Goal: Obtain resource: Download file/media

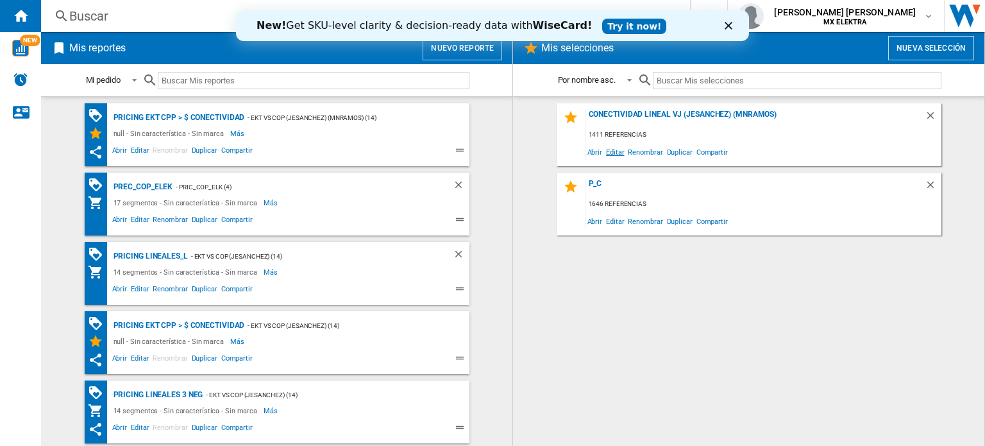
click at [614, 154] on span "Editar" at bounding box center [615, 151] width 22 height 17
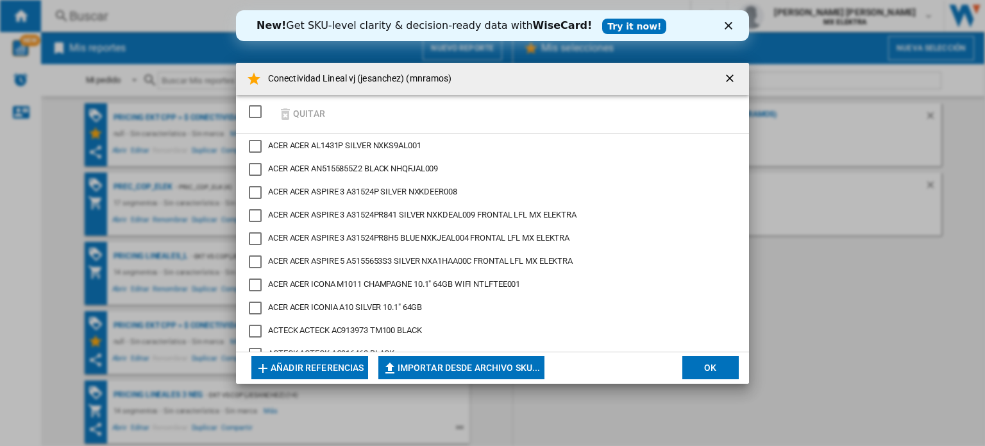
click at [478, 360] on button "Importar desde archivo SKU..." at bounding box center [461, 367] width 166 height 23
type input "**********"
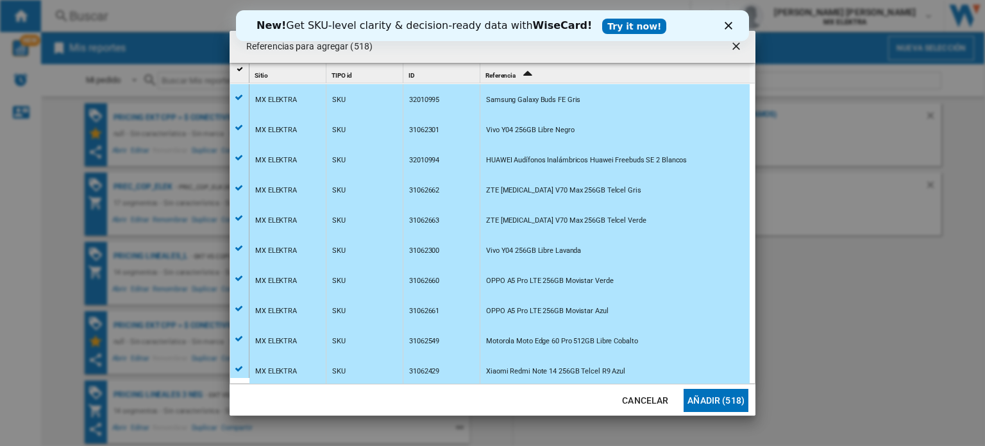
click at [705, 399] on button "Añadir (518)" at bounding box center [716, 400] width 65 height 23
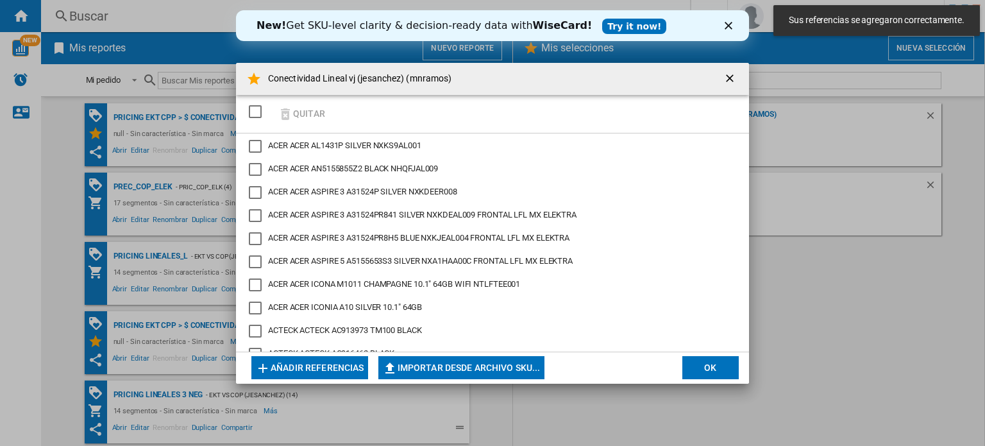
click at [707, 360] on button "OK" at bounding box center [710, 367] width 56 height 23
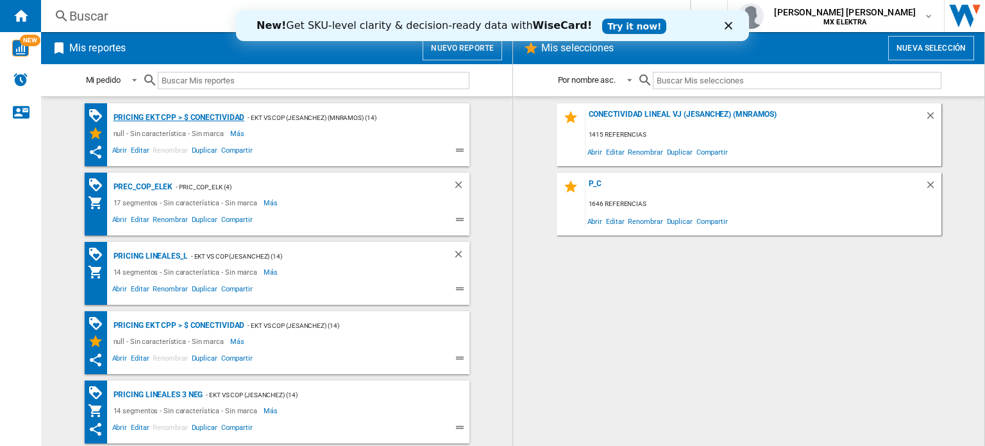
click at [195, 122] on div "Pricing EKT CPP > $ Conectividad" at bounding box center [177, 118] width 135 height 16
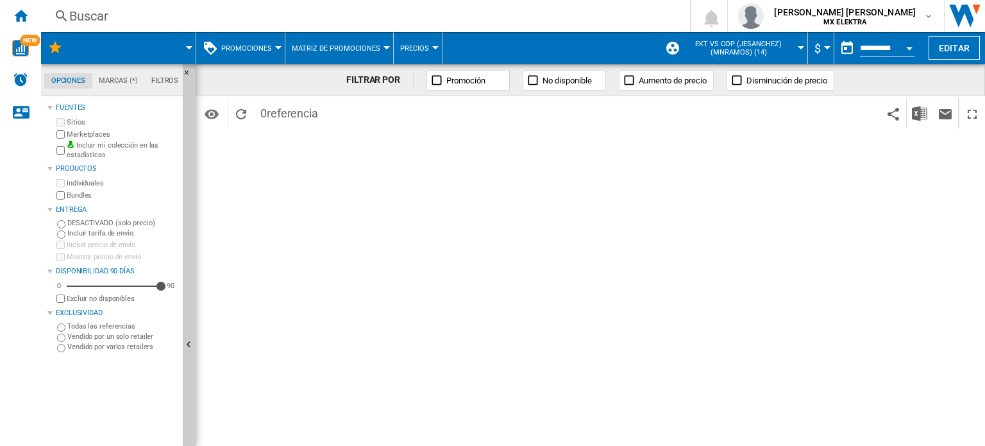
click at [178, 44] on span at bounding box center [137, 48] width 103 height 32
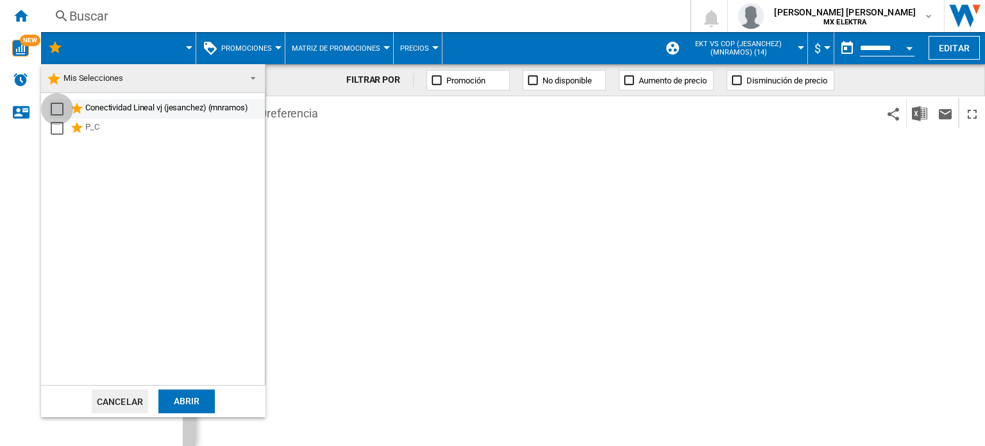
click at [57, 110] on div "Select" at bounding box center [57, 109] width 13 height 13
click at [190, 397] on div "Abrir" at bounding box center [186, 401] width 56 height 24
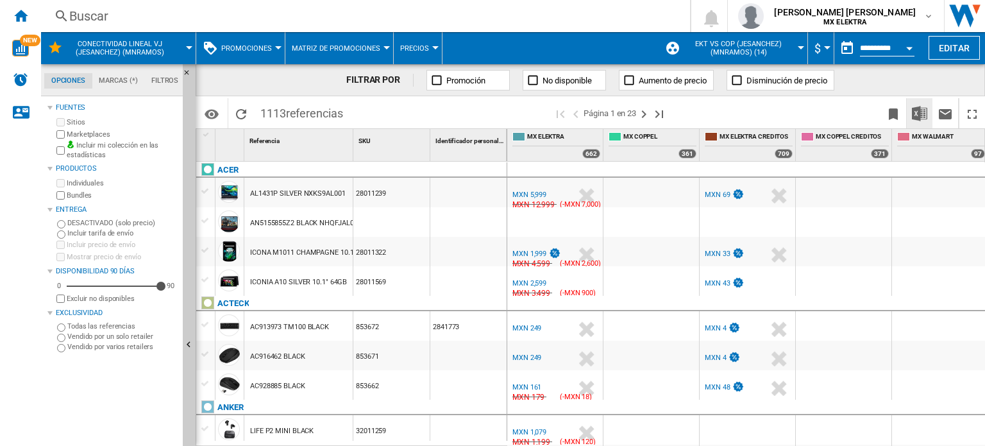
click at [917, 115] on img "Descargar en Excel" at bounding box center [919, 113] width 15 height 15
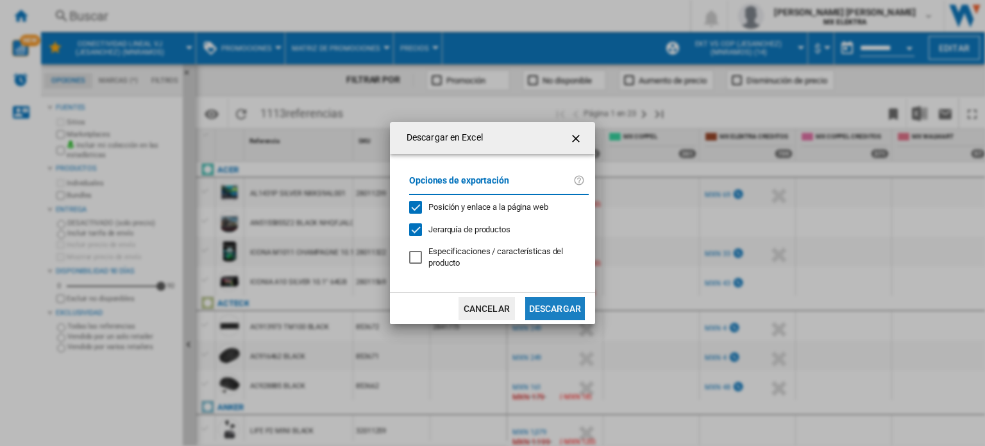
click at [548, 305] on button "Descargar" at bounding box center [555, 308] width 60 height 23
